Goal: Feedback & Contribution: Leave review/rating

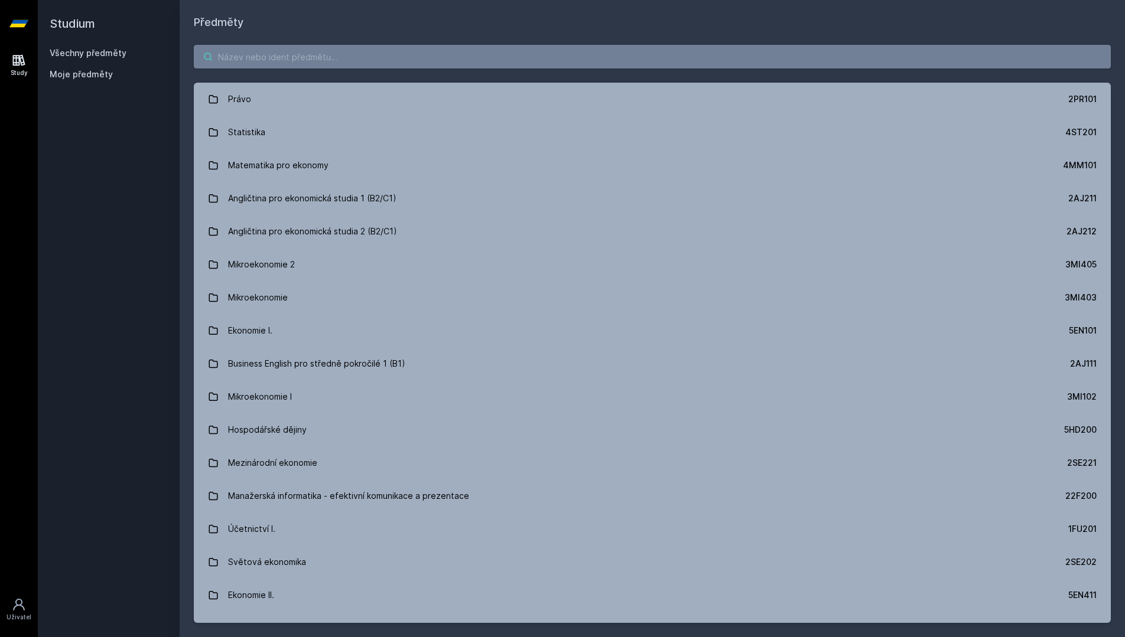
click at [648, 56] on input "search" at bounding box center [652, 57] width 917 height 24
click at [762, 47] on input "search" at bounding box center [652, 57] width 917 height 24
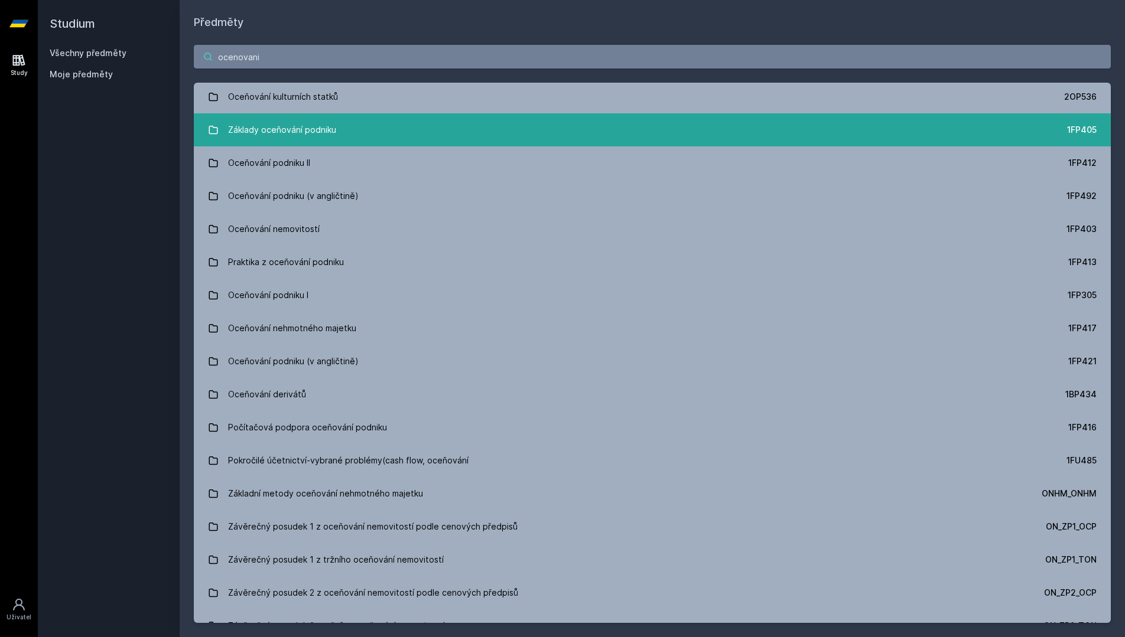
type input "ocenovani"
click at [610, 136] on link "Základy oceňování podniku 1FP405" at bounding box center [652, 129] width 917 height 33
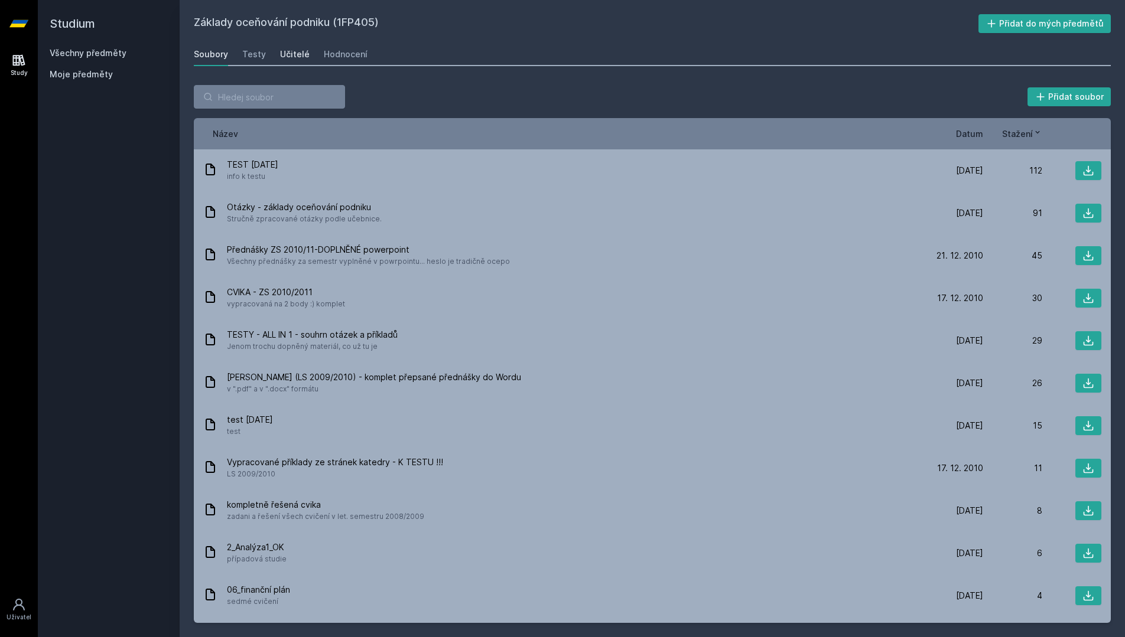
click at [287, 49] on div "Učitelé" at bounding box center [295, 54] width 30 height 12
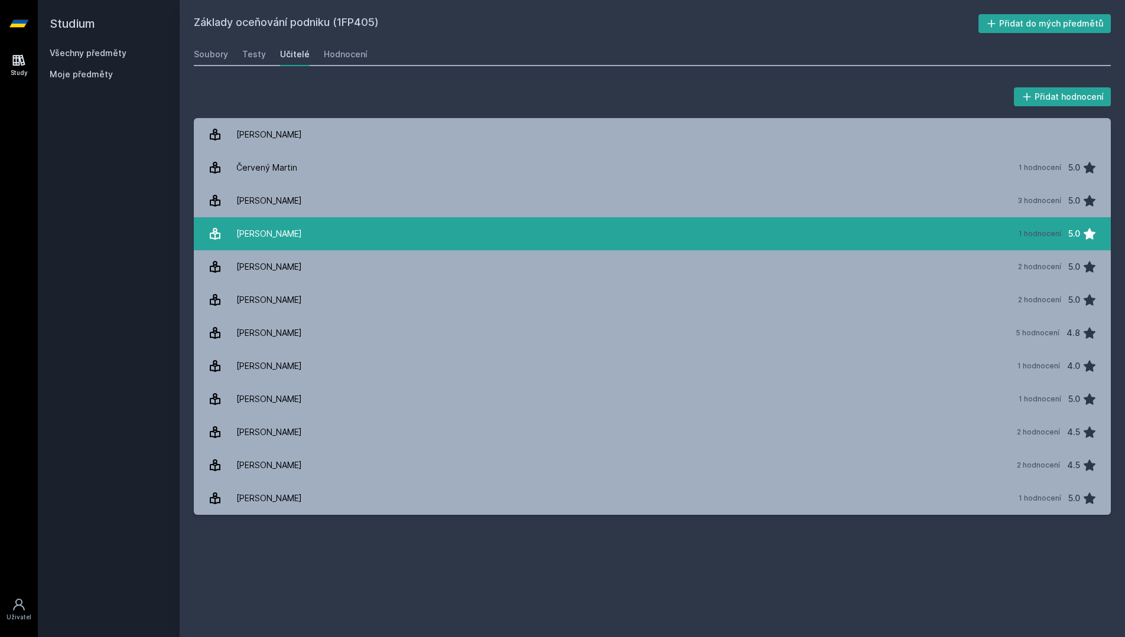
click at [362, 233] on link "[PERSON_NAME] 1 hodnocení 5.0" at bounding box center [652, 233] width 917 height 33
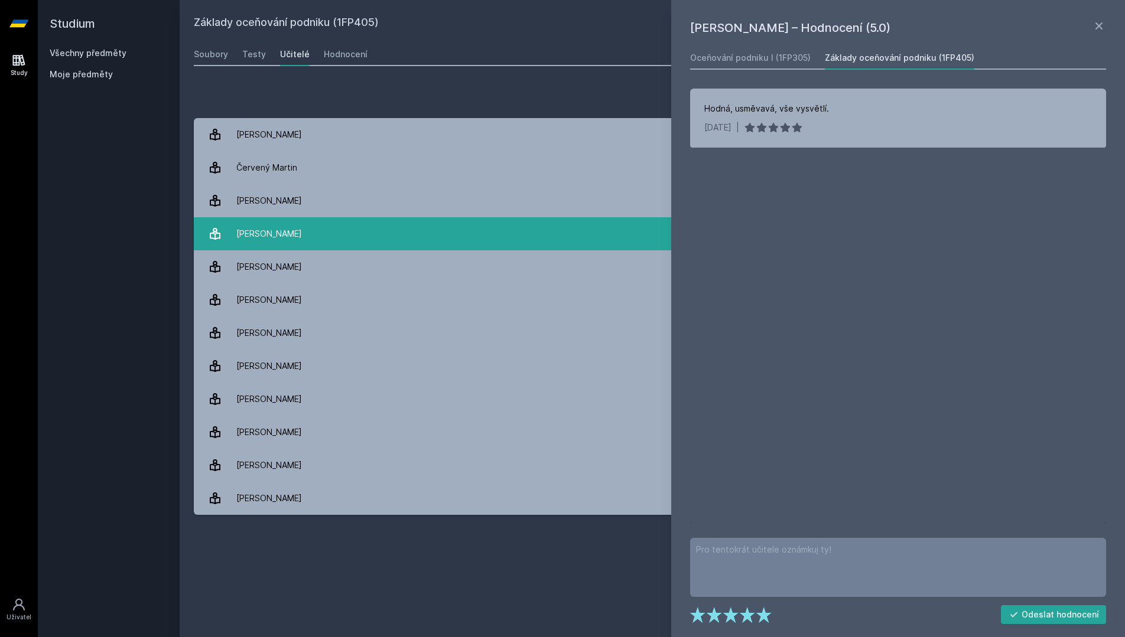
click at [365, 224] on link "[PERSON_NAME] 1 hodnocení 5.0" at bounding box center [652, 233] width 917 height 33
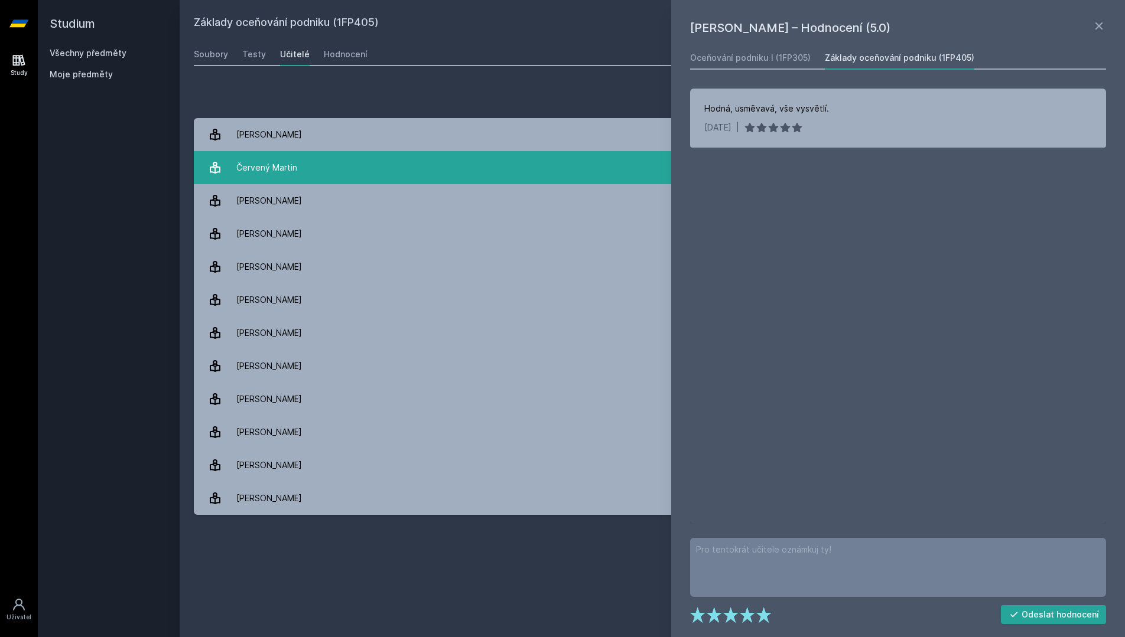
click at [354, 175] on link "Červený Martin 1 hodnocení 5.0" at bounding box center [652, 167] width 917 height 33
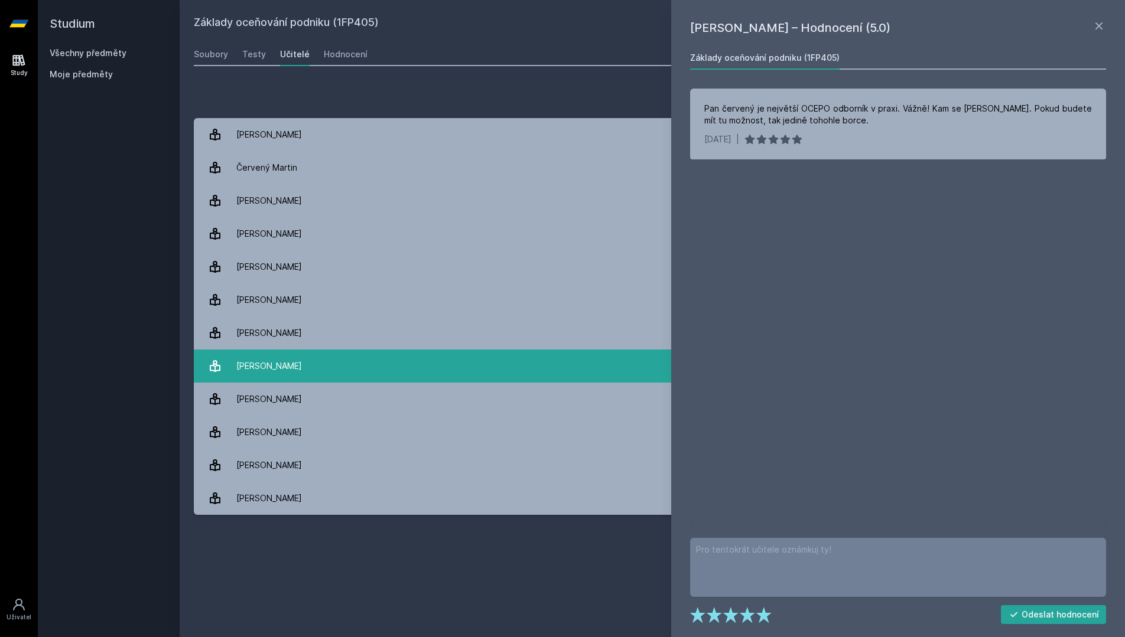
click at [401, 353] on link "[PERSON_NAME] 1 hodnocení 4.0" at bounding box center [652, 366] width 917 height 33
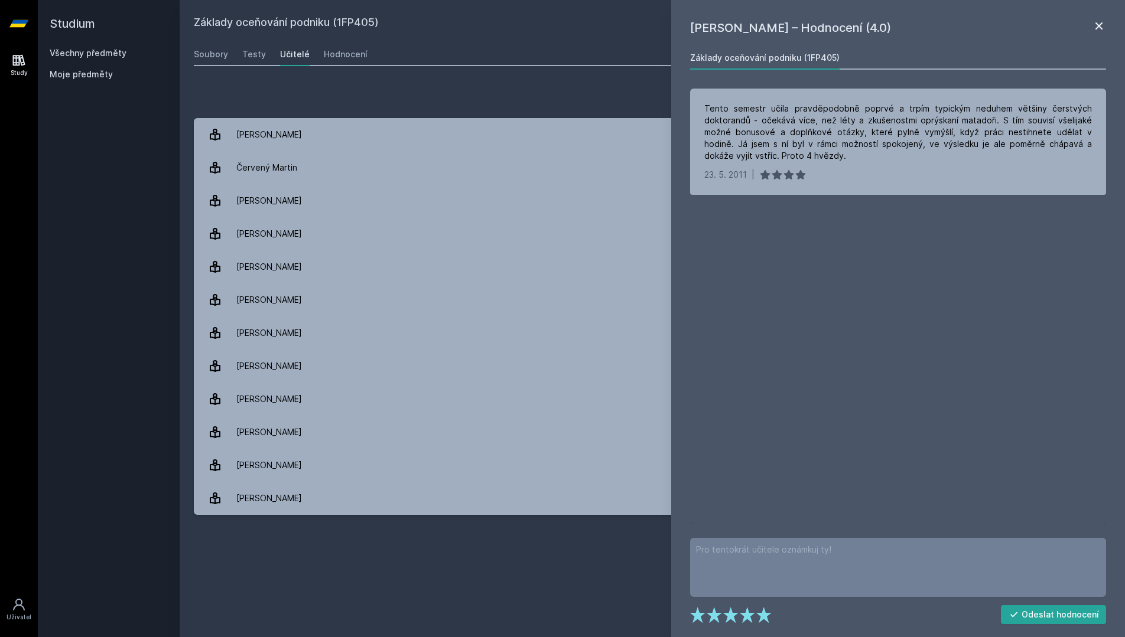
click at [1101, 24] on icon at bounding box center [1098, 25] width 7 height 7
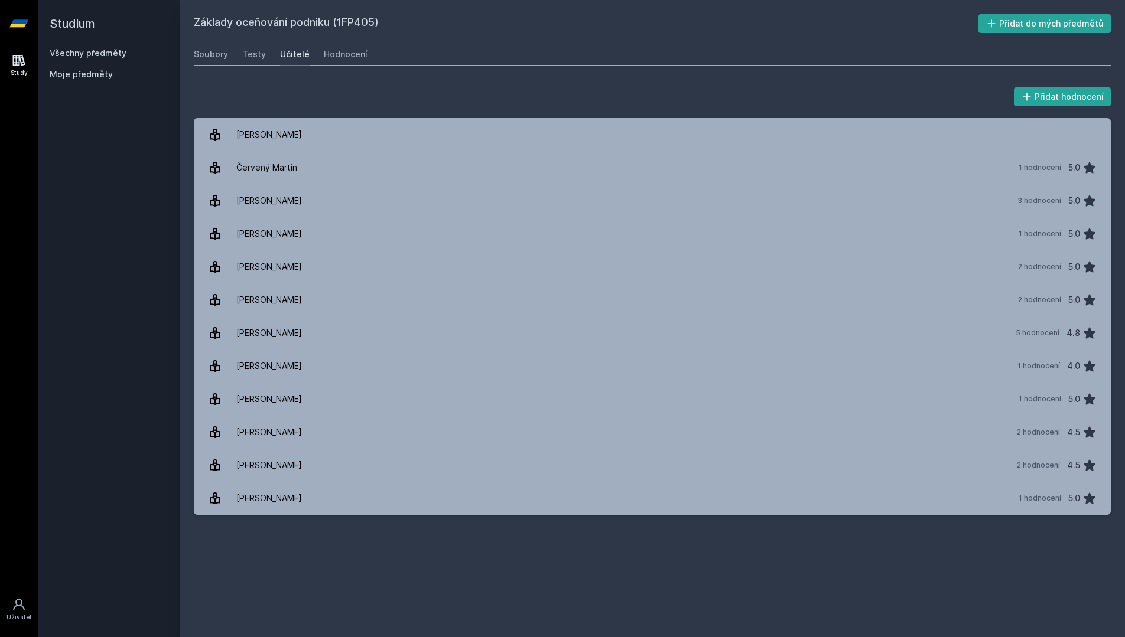
click at [594, 1] on div "Základy oceňování podniku (1FP405) Přidat do mých předmětů [GEOGRAPHIC_DATA] Te…" at bounding box center [652, 318] width 945 height 637
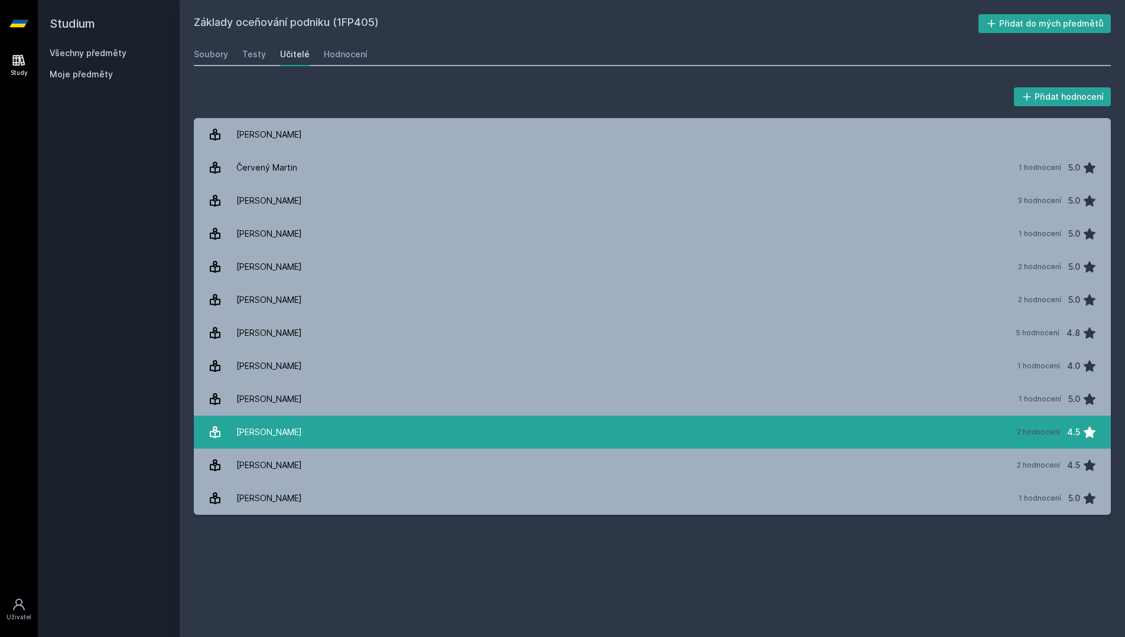
scroll to position [1, 0]
click at [471, 445] on link "[PERSON_NAME] 2 hodnocení 4.5" at bounding box center [652, 432] width 917 height 33
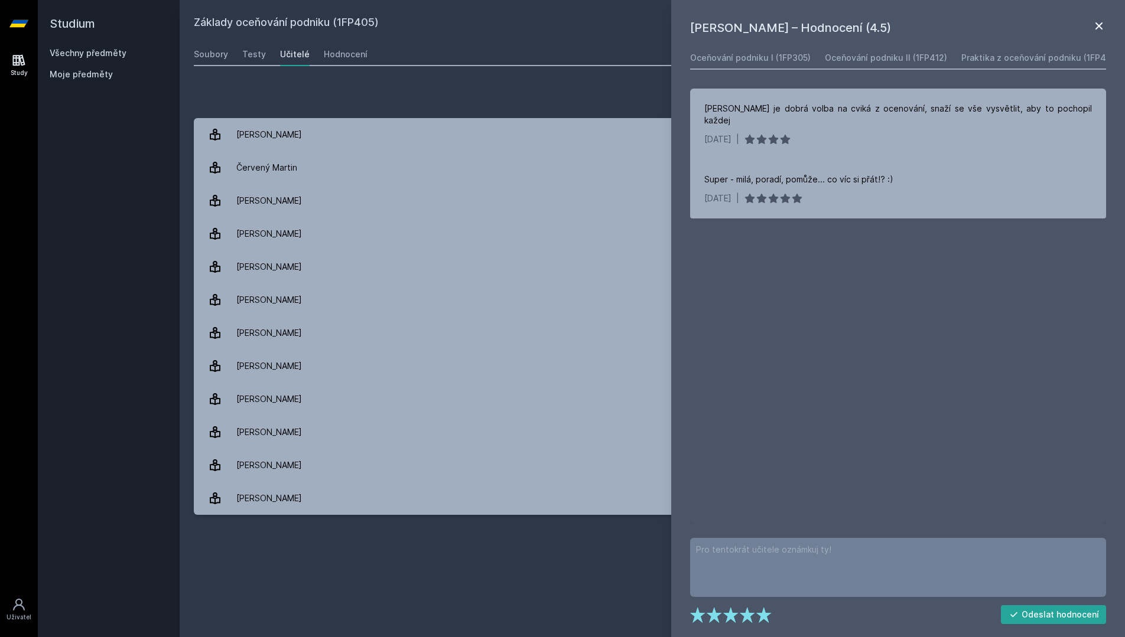
click at [1101, 29] on icon at bounding box center [1098, 25] width 7 height 7
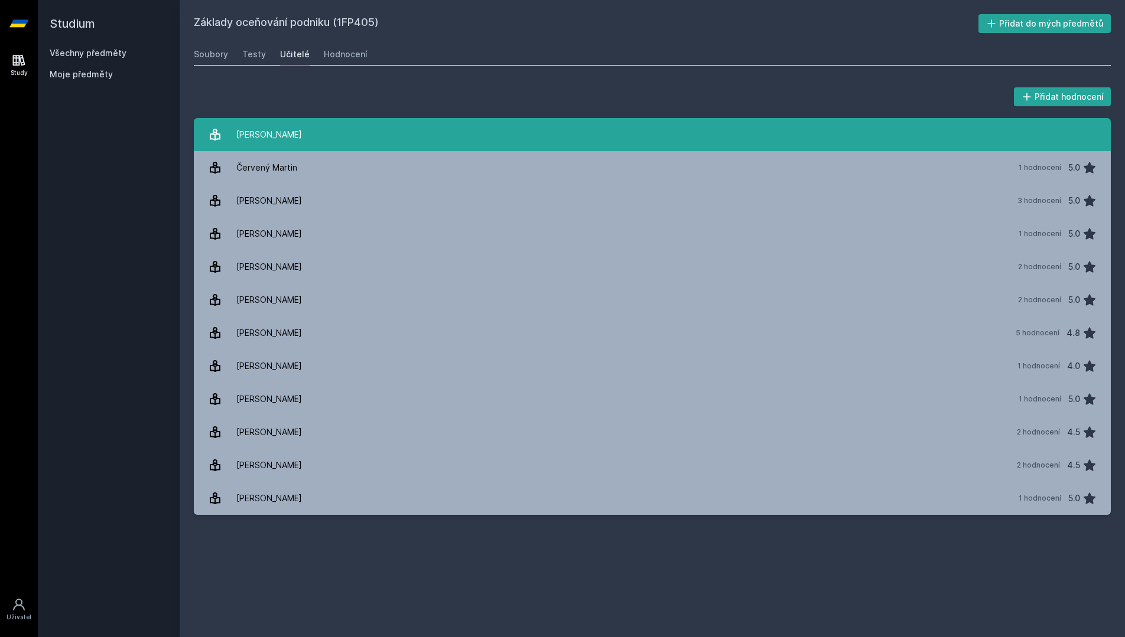
scroll to position [1, 0]
click at [445, 138] on link "[PERSON_NAME]" at bounding box center [652, 134] width 917 height 33
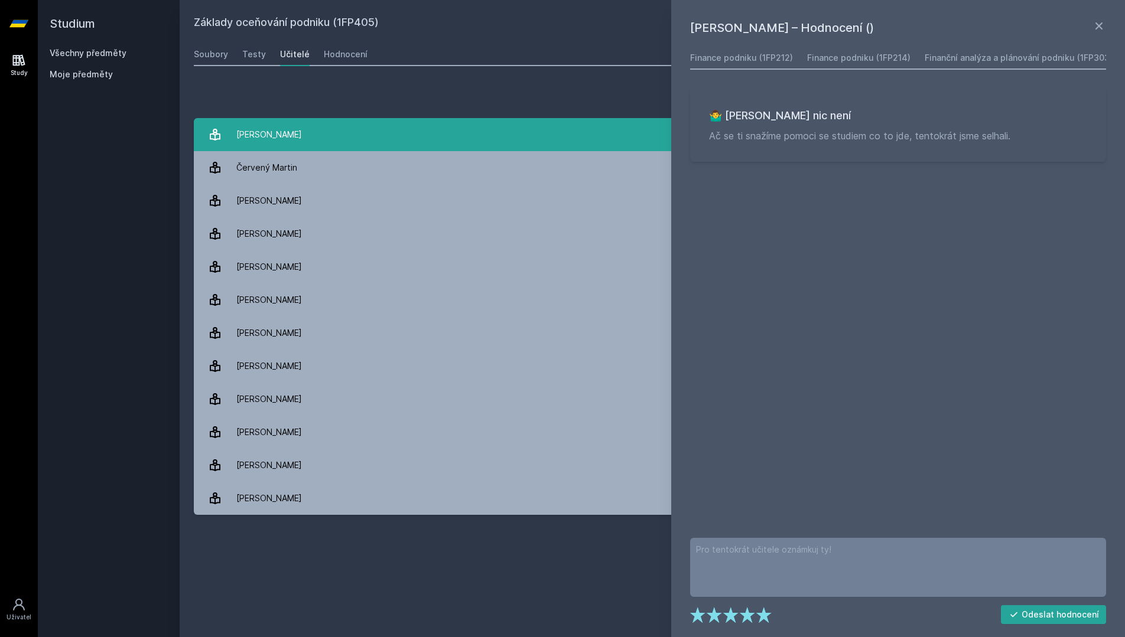
click at [445, 138] on link "[PERSON_NAME]" at bounding box center [652, 134] width 917 height 33
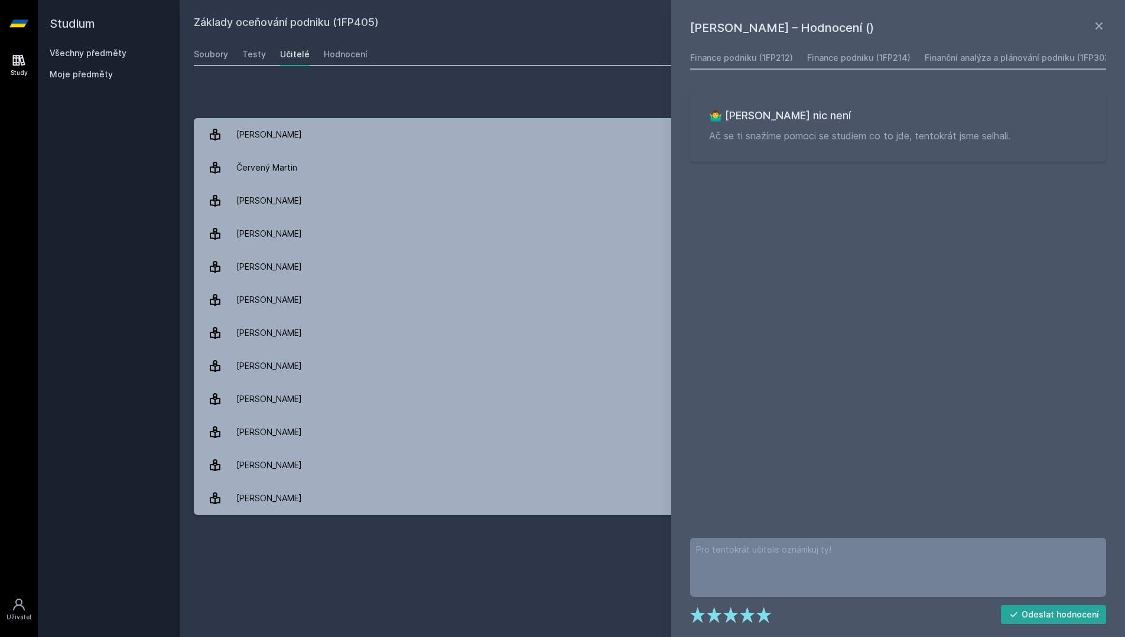
click at [445, 102] on div "Přidat hodnocení" at bounding box center [652, 97] width 917 height 24
drag, startPoint x: 1113, startPoint y: 34, endPoint x: 1108, endPoint y: 30, distance: 6.7
click at [1110, 31] on div "[PERSON_NAME] – Hodnocení () Finance podniku (1FP212) Finance podniku (1FP214) …" at bounding box center [898, 318] width 454 height 637
click at [1100, 27] on icon at bounding box center [1098, 25] width 7 height 7
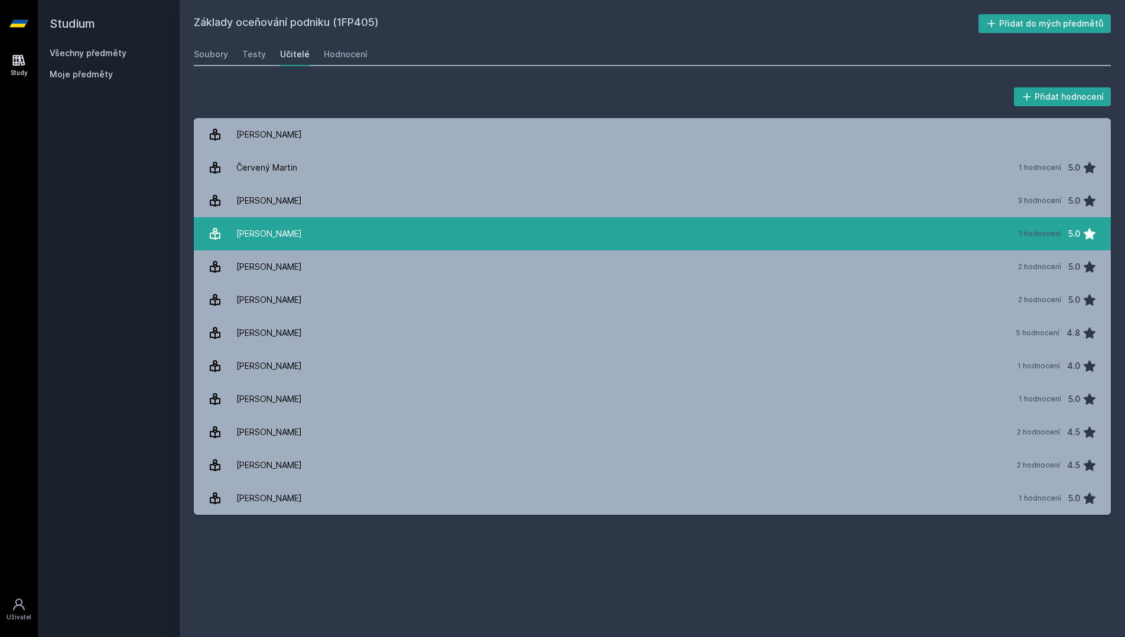
click at [438, 223] on link "[PERSON_NAME] 1 hodnocení 5.0" at bounding box center [652, 233] width 917 height 33
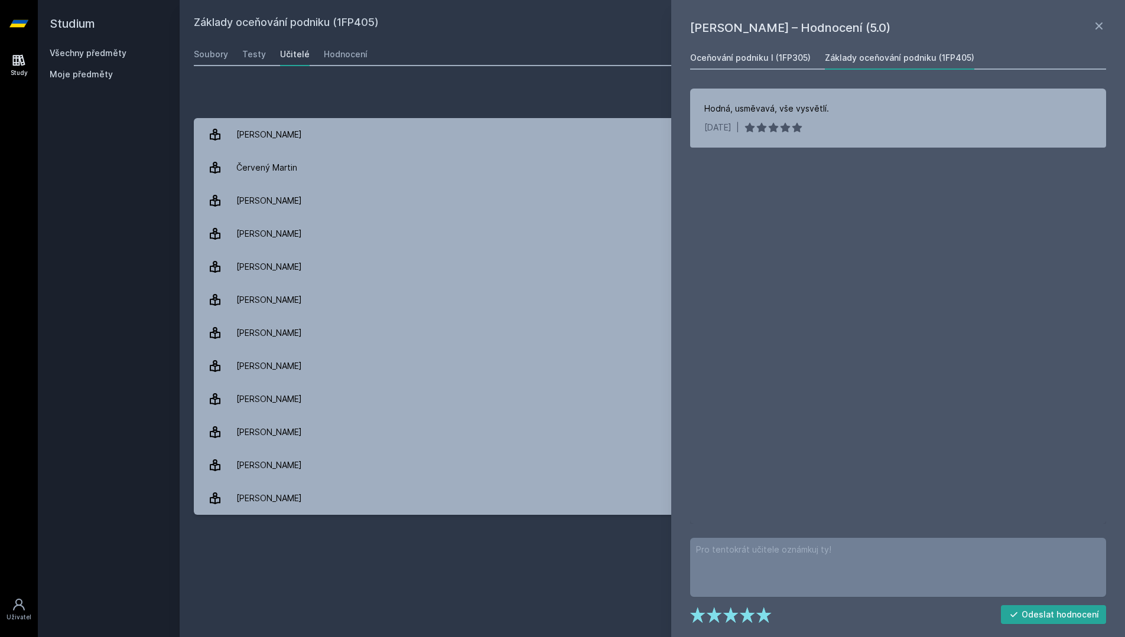
click at [785, 61] on div "Oceňování podniku I (1FP305)" at bounding box center [750, 58] width 121 height 12
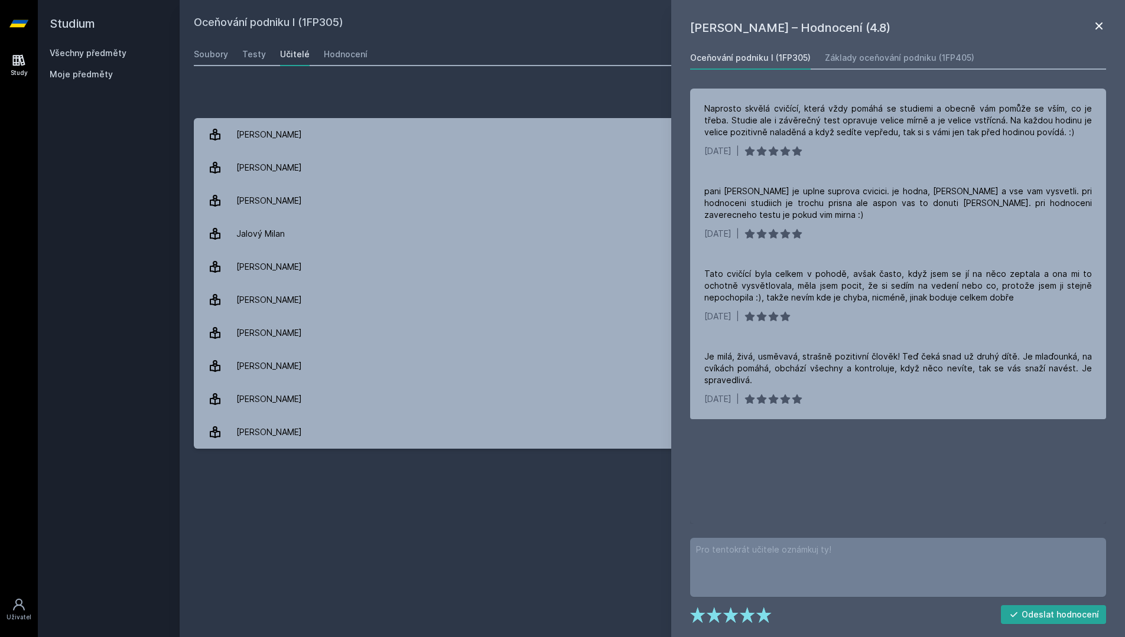
click at [1104, 25] on icon at bounding box center [1099, 26] width 14 height 14
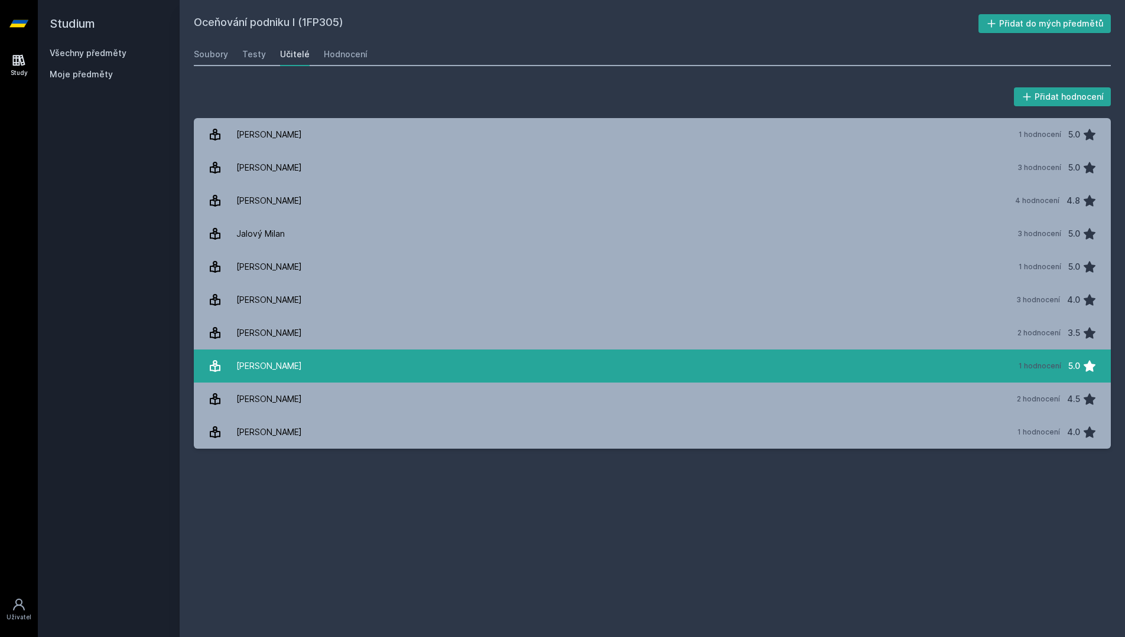
click at [707, 363] on link "[PERSON_NAME] 1 hodnocení 5.0" at bounding box center [652, 366] width 917 height 33
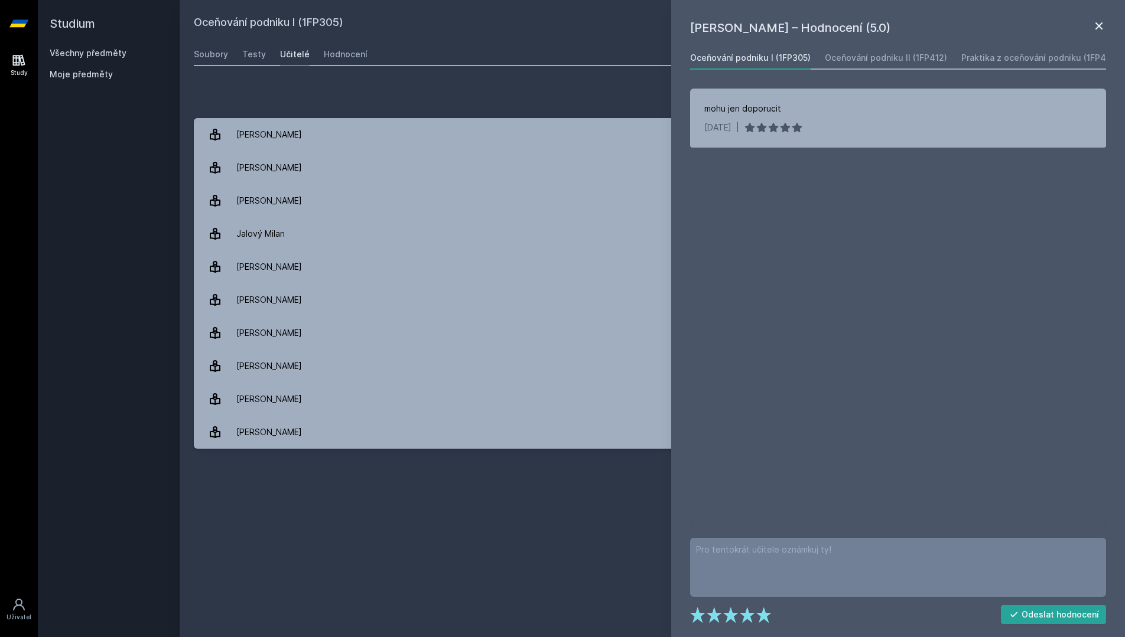
click at [1100, 22] on icon at bounding box center [1099, 26] width 14 height 14
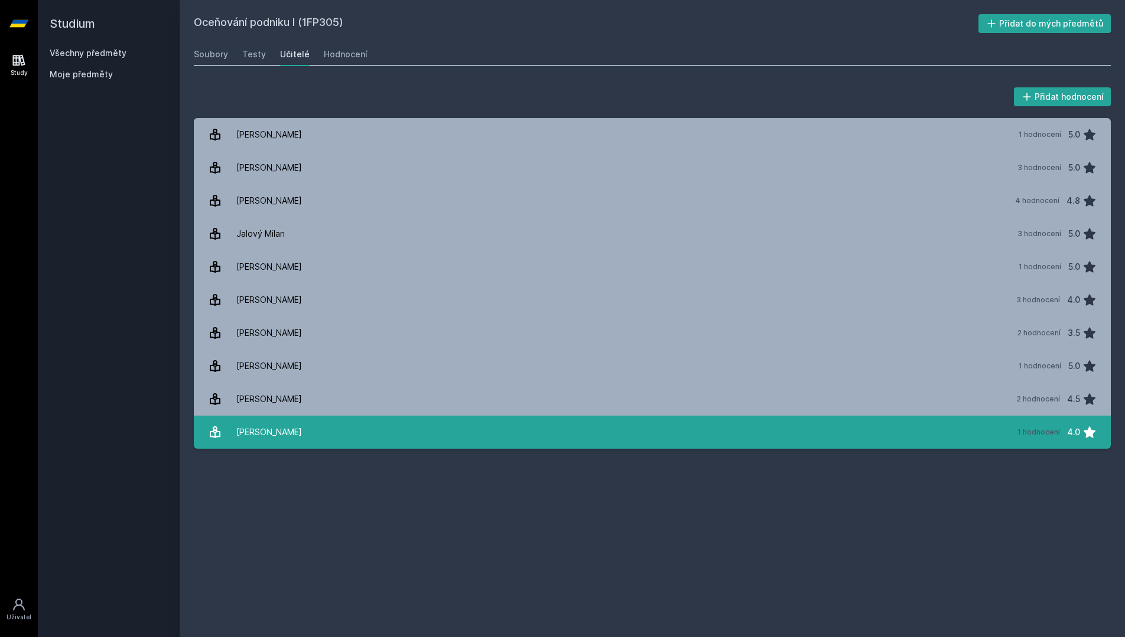
click at [620, 441] on link "[PERSON_NAME] 1 hodnocení 4.0" at bounding box center [652, 432] width 917 height 33
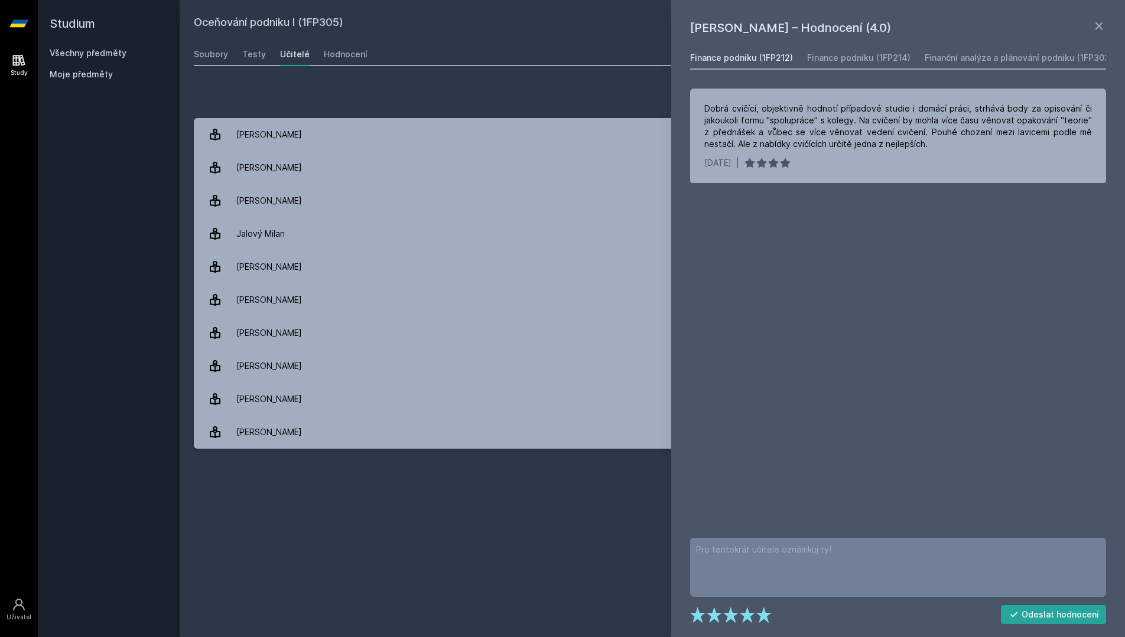
click at [733, 58] on div "Finance podniku (1FP212)" at bounding box center [741, 58] width 103 height 12
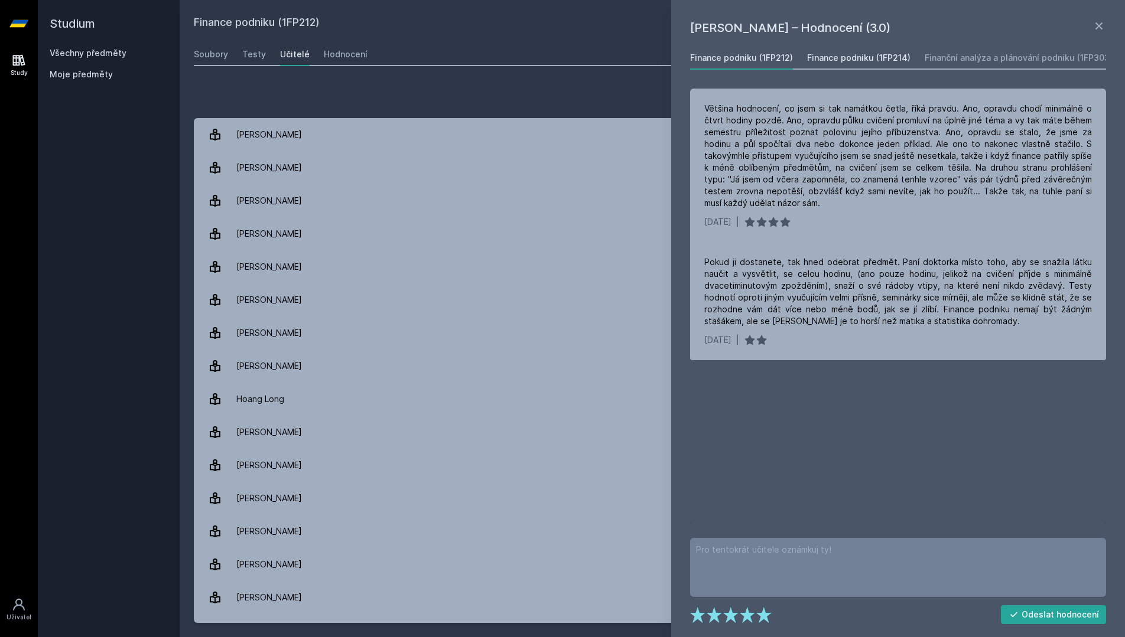
click at [832, 55] on div "Finance podniku (1FP214)" at bounding box center [858, 58] width 103 height 12
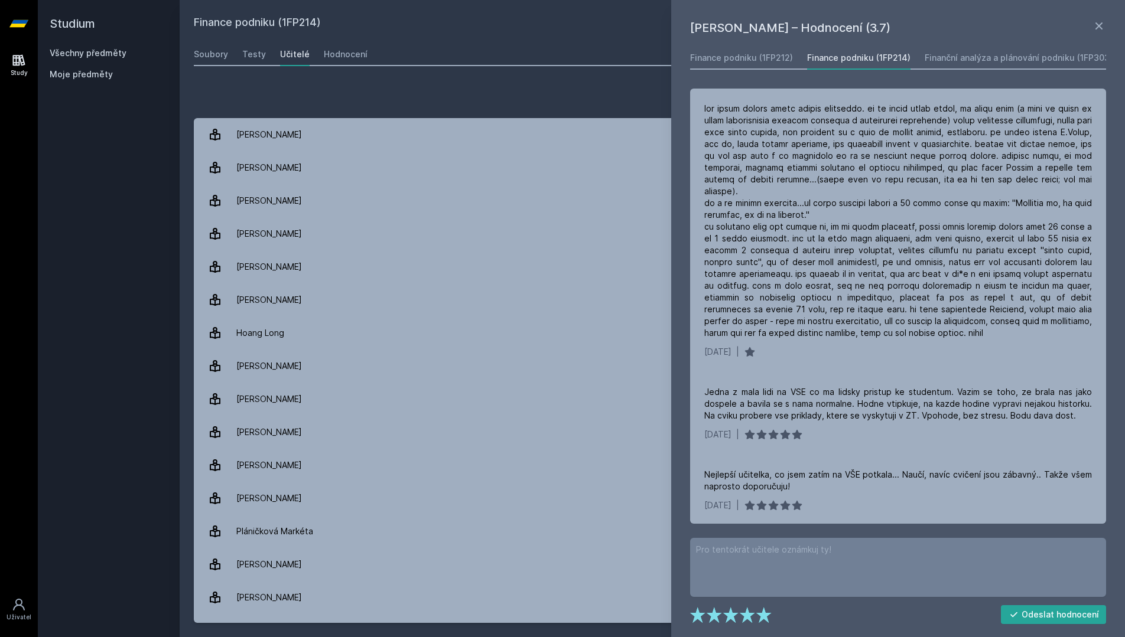
click at [640, 85] on div "Přidat hodnocení" at bounding box center [652, 97] width 917 height 24
click at [1089, 20] on h1 "[PERSON_NAME] – Hodnocení (3.7)" at bounding box center [891, 28] width 402 height 18
click at [1094, 24] on icon at bounding box center [1099, 26] width 14 height 14
click at [1094, 30] on icon at bounding box center [1099, 26] width 14 height 14
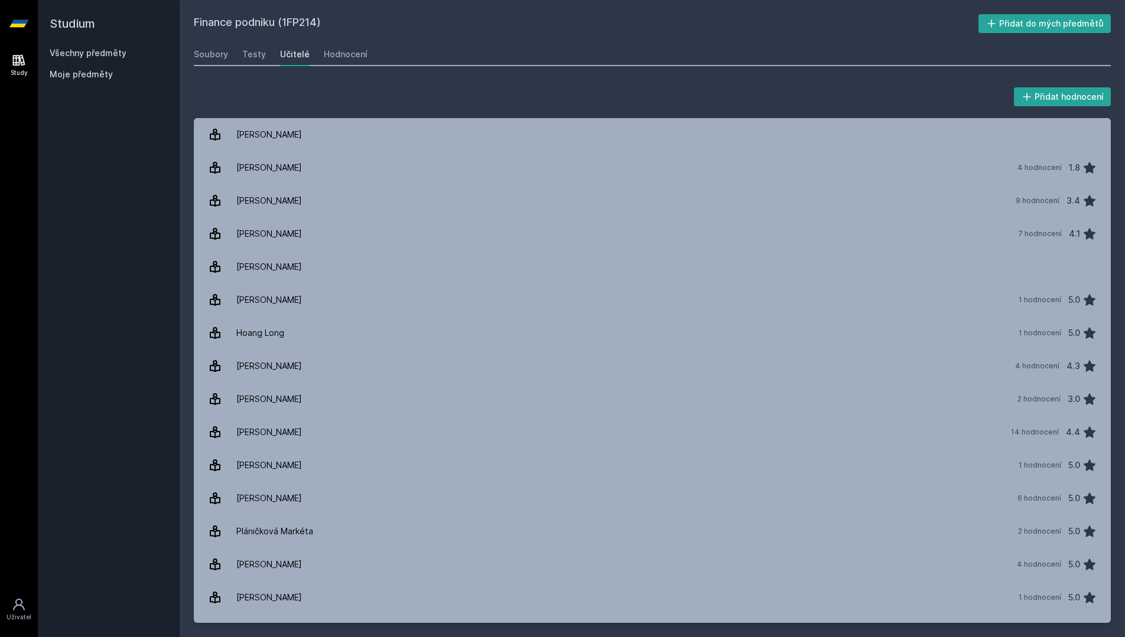
click at [109, 53] on link "Všechny předměty" at bounding box center [88, 53] width 77 height 10
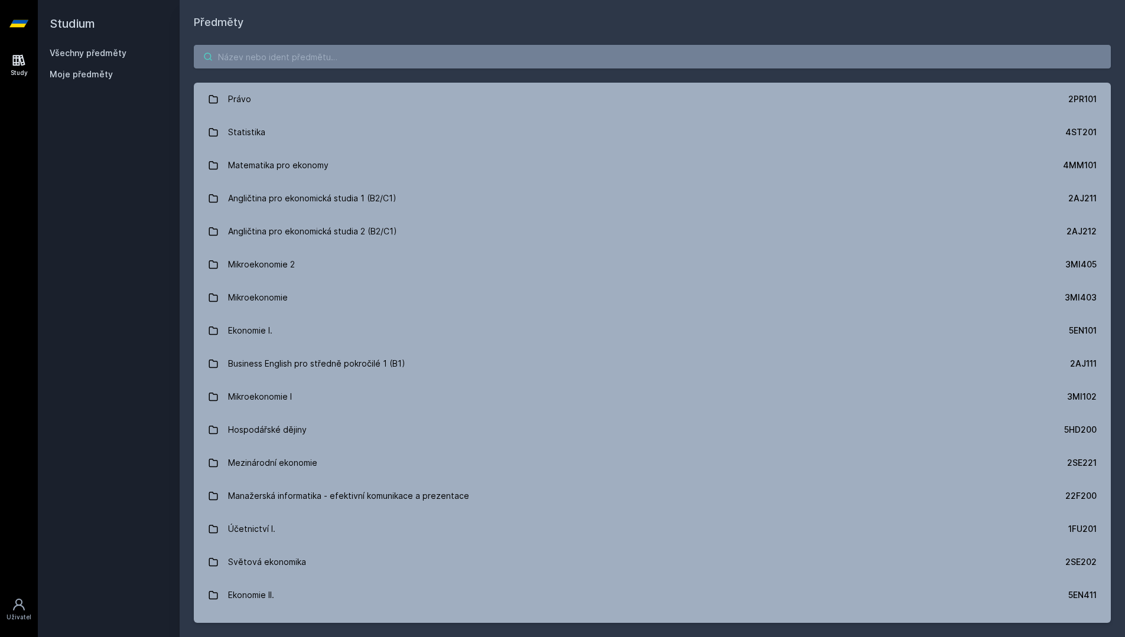
click at [314, 64] on input "search" at bounding box center [652, 57] width 917 height 24
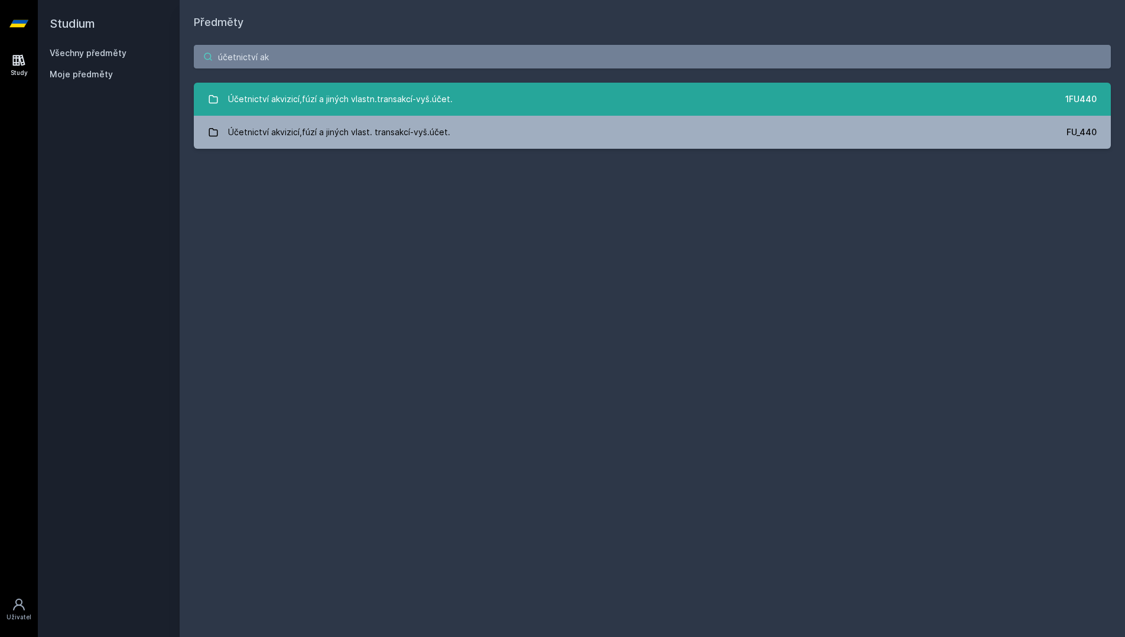
type input "účetnictví ak"
click at [357, 102] on div "Účetnictví akvizicí,fúzí a jiných vlastn.transakcí-vyš.účet." at bounding box center [340, 99] width 224 height 24
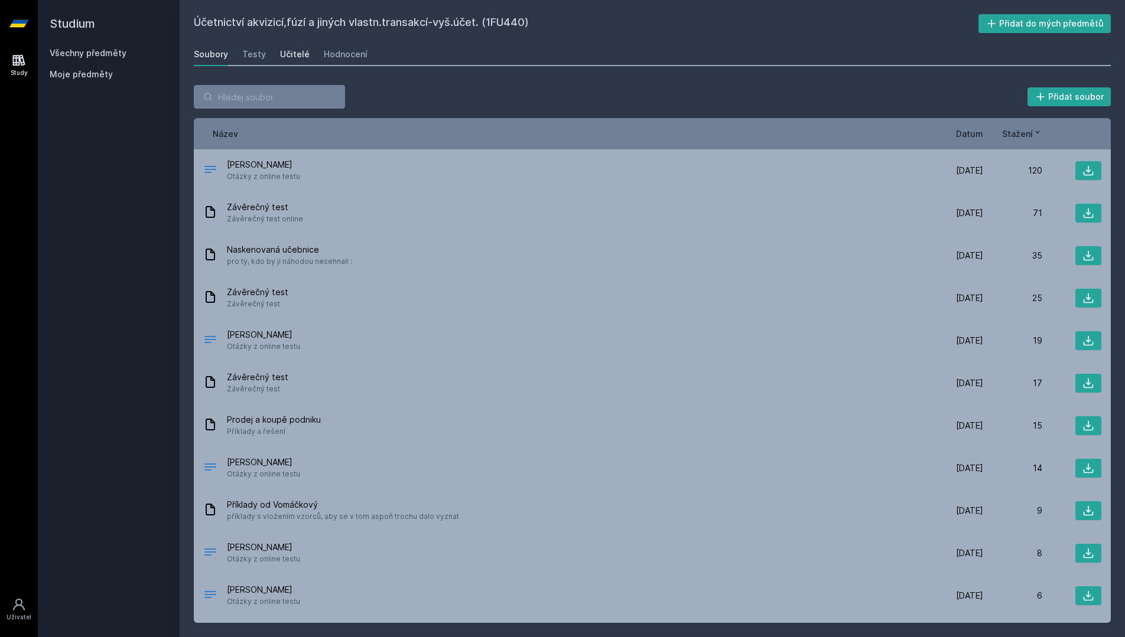
click at [300, 56] on div "Učitelé" at bounding box center [295, 54] width 30 height 12
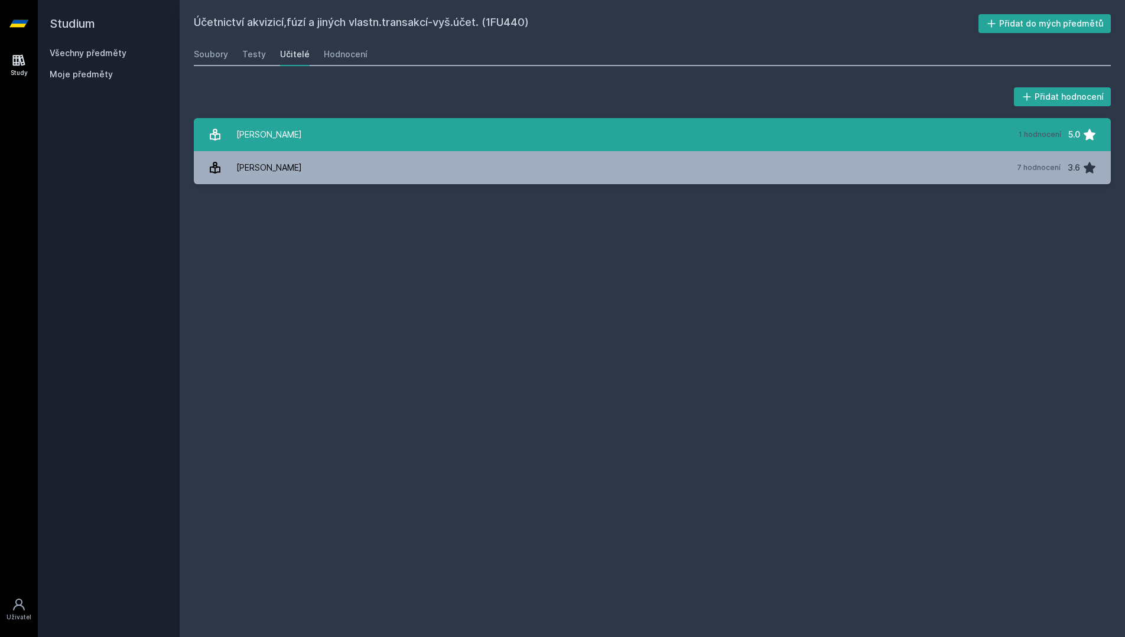
click at [484, 129] on link "[PERSON_NAME] 1 hodnocení 5.0" at bounding box center [652, 134] width 917 height 33
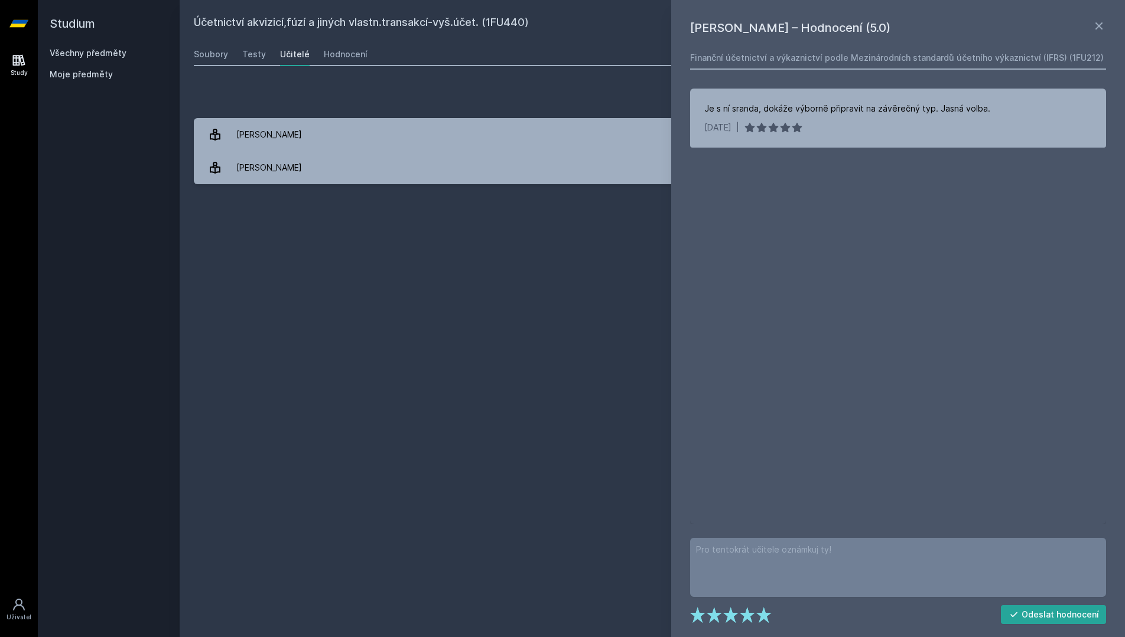
click at [510, 105] on div "Přidat hodnocení" at bounding box center [652, 97] width 917 height 24
click at [1094, 23] on icon at bounding box center [1099, 26] width 14 height 14
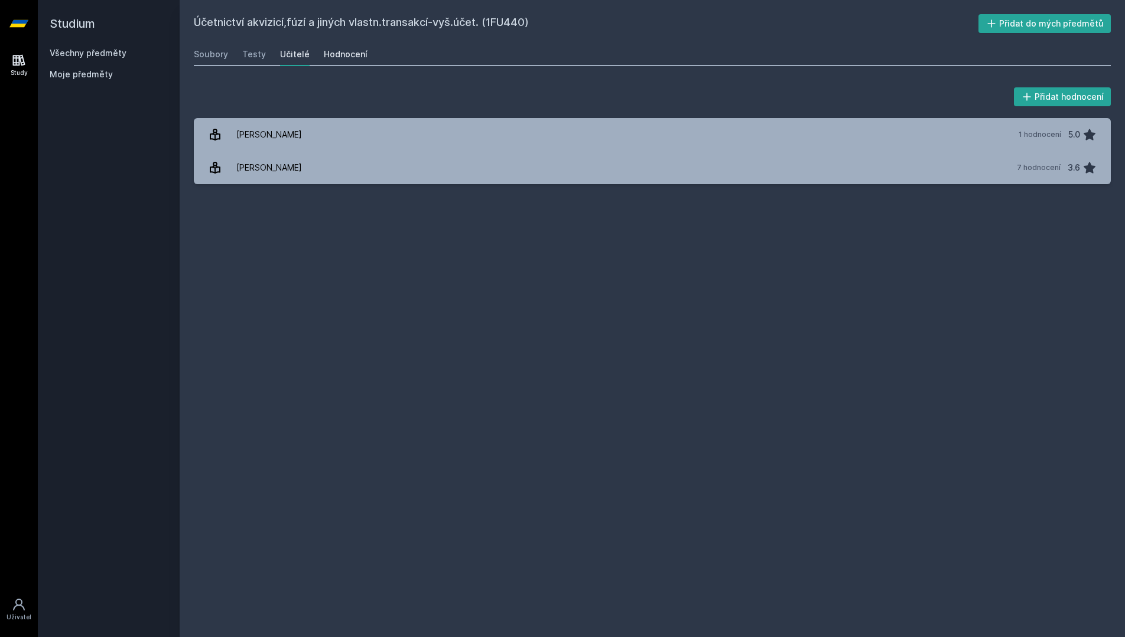
click at [327, 57] on div "Hodnocení" at bounding box center [346, 54] width 44 height 12
